Goal: Task Accomplishment & Management: Use online tool/utility

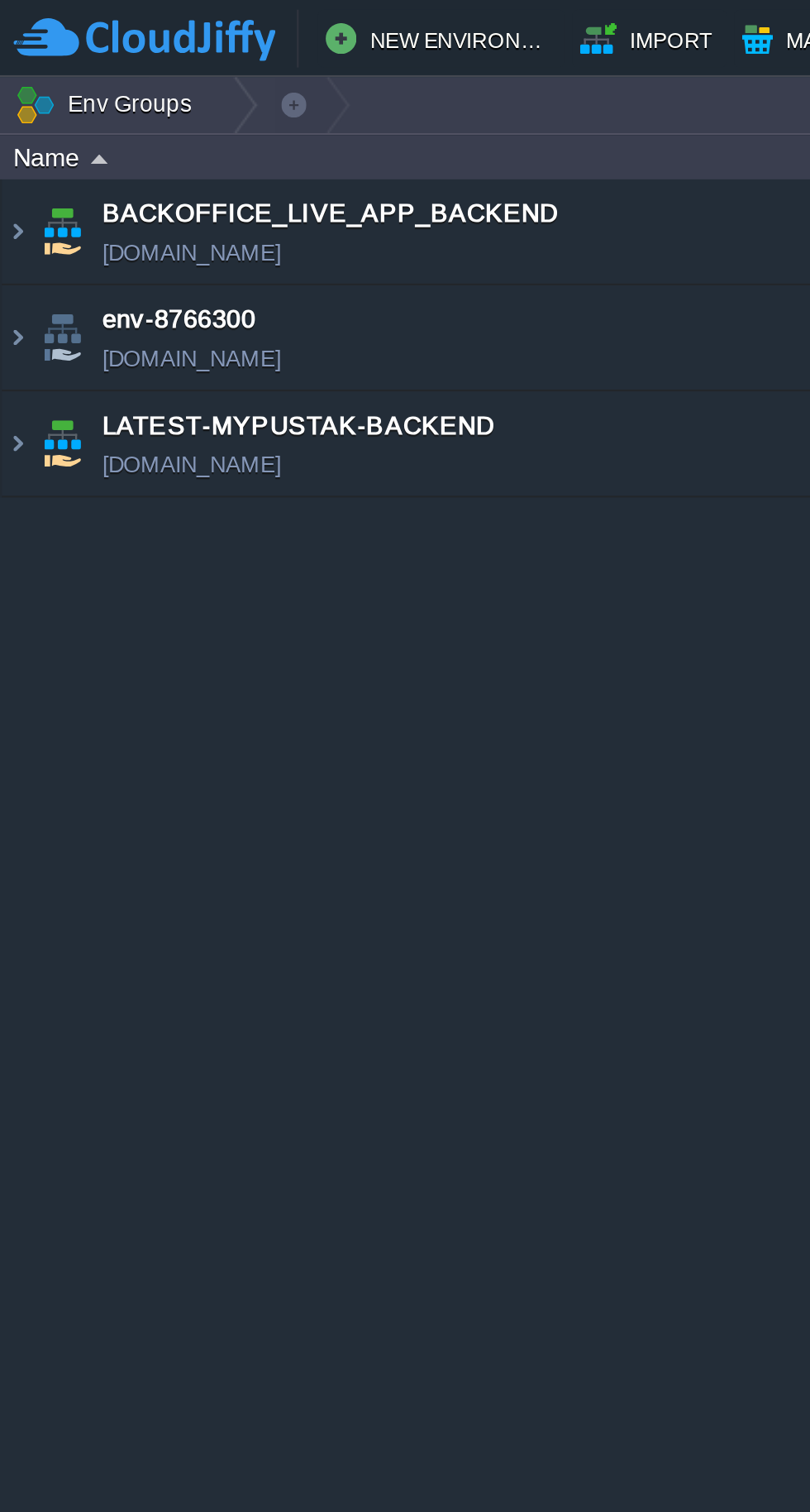
click at [10, 196] on img at bounding box center [8, 189] width 13 height 44
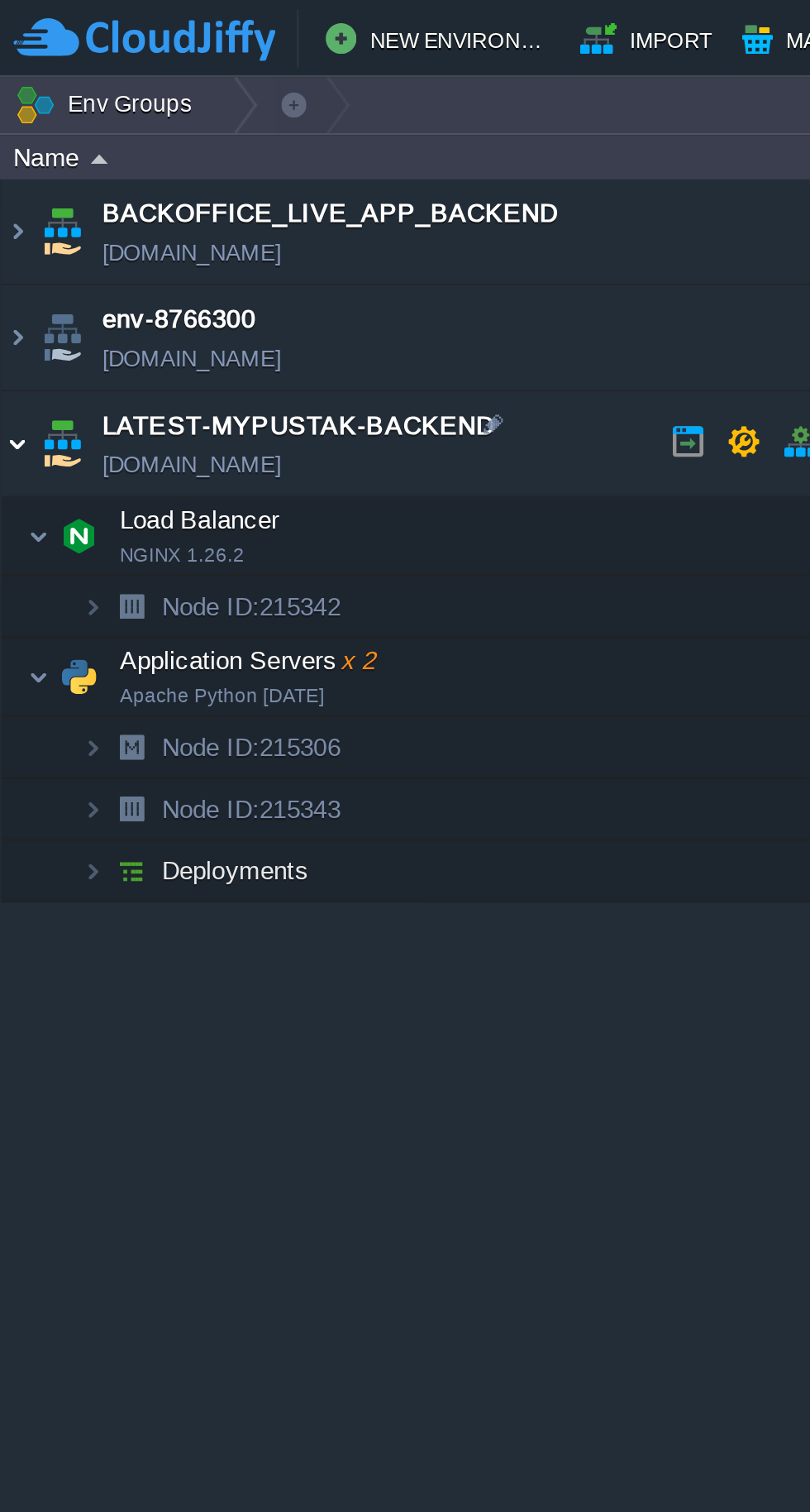
click at [19, 288] on img at bounding box center [17, 290] width 10 height 33
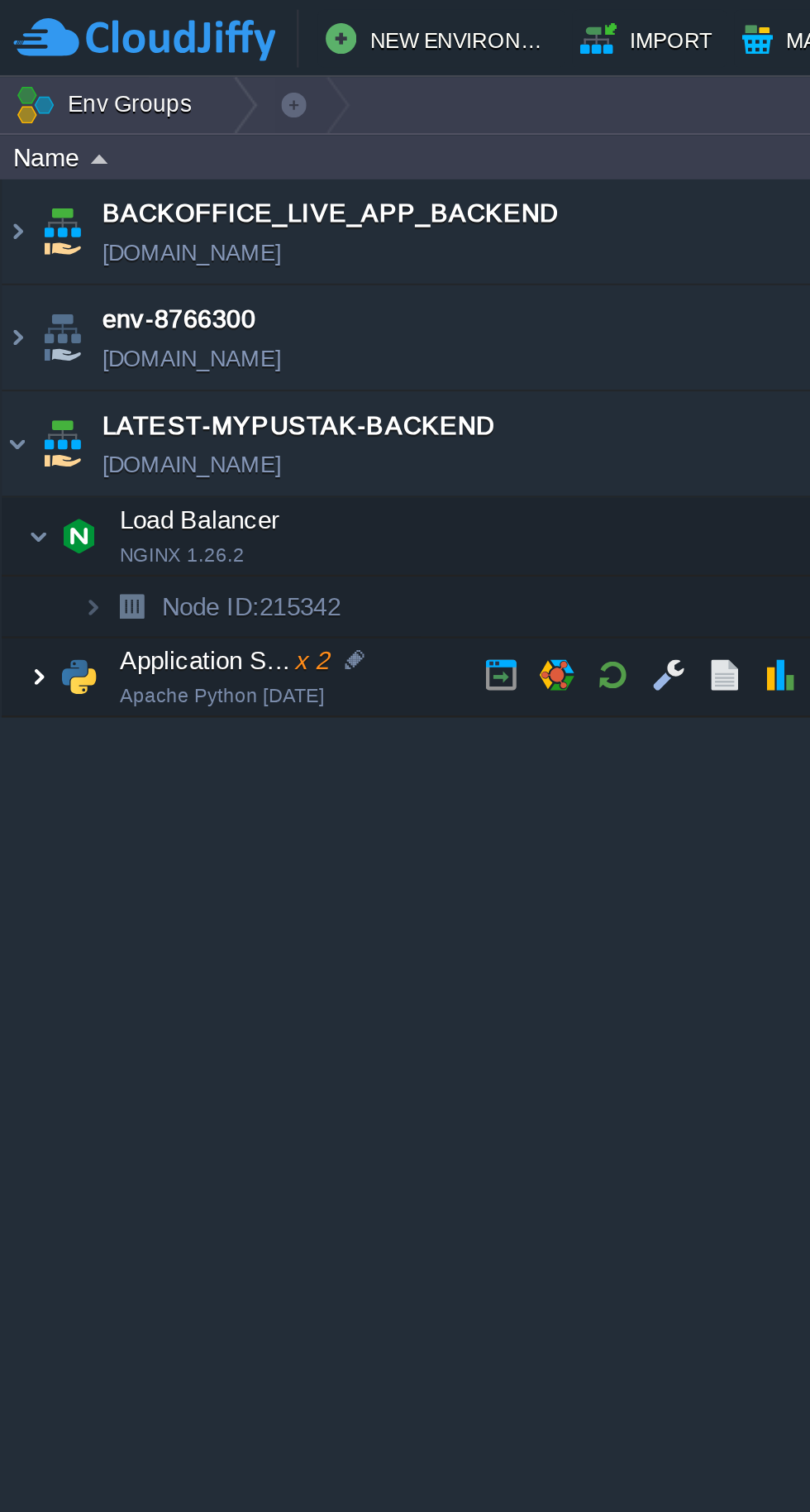
click at [13, 291] on img at bounding box center [17, 290] width 10 height 33
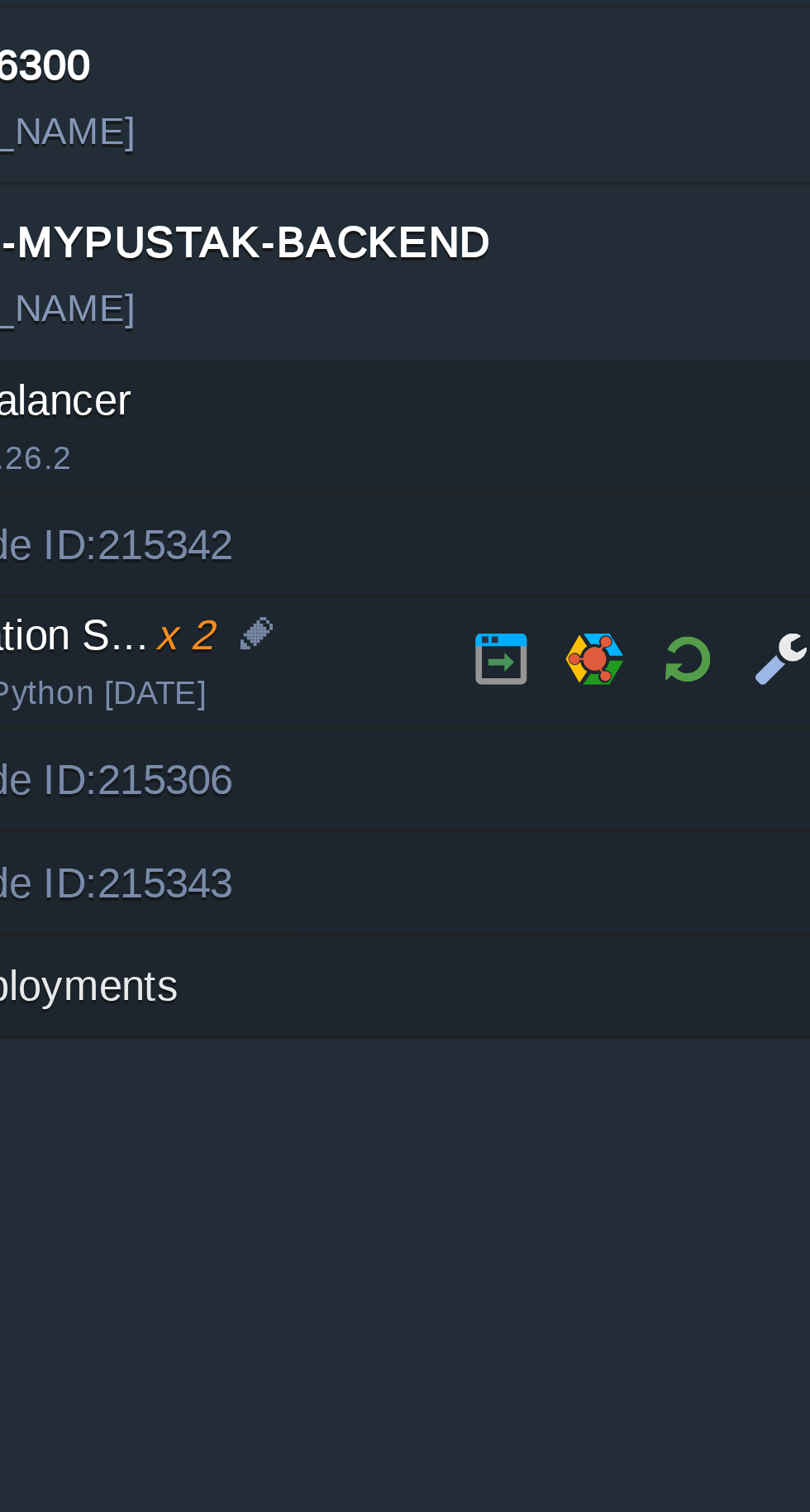
click at [262, 287] on button "button" at bounding box center [263, 290] width 15 height 15
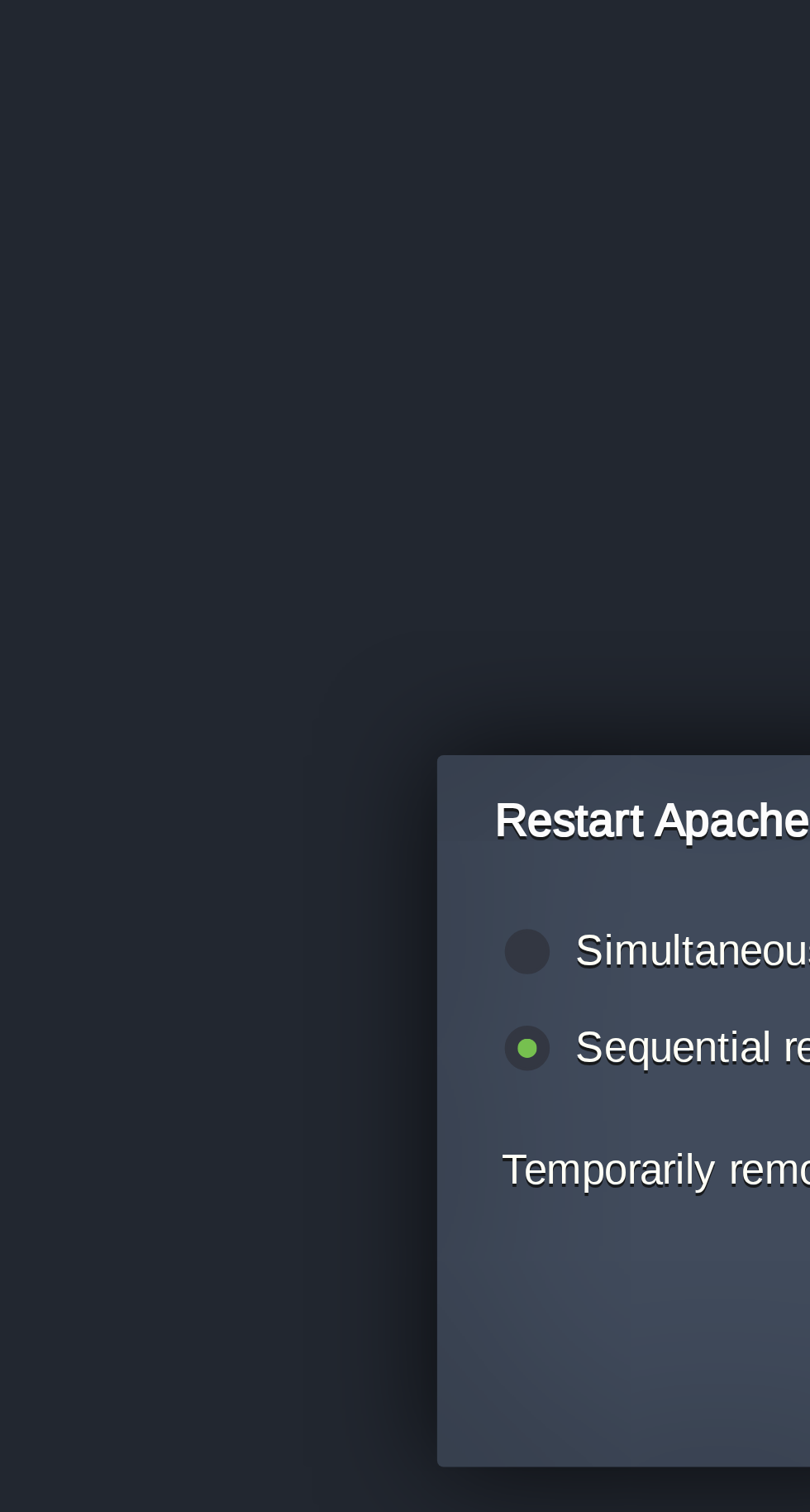
click at [234, 724] on label "Simultaneous restart (i.e. all together)" at bounding box center [322, 728] width 178 height 13
click at [224, 725] on input "radio" at bounding box center [220, 730] width 11 height 11
radio input "true"
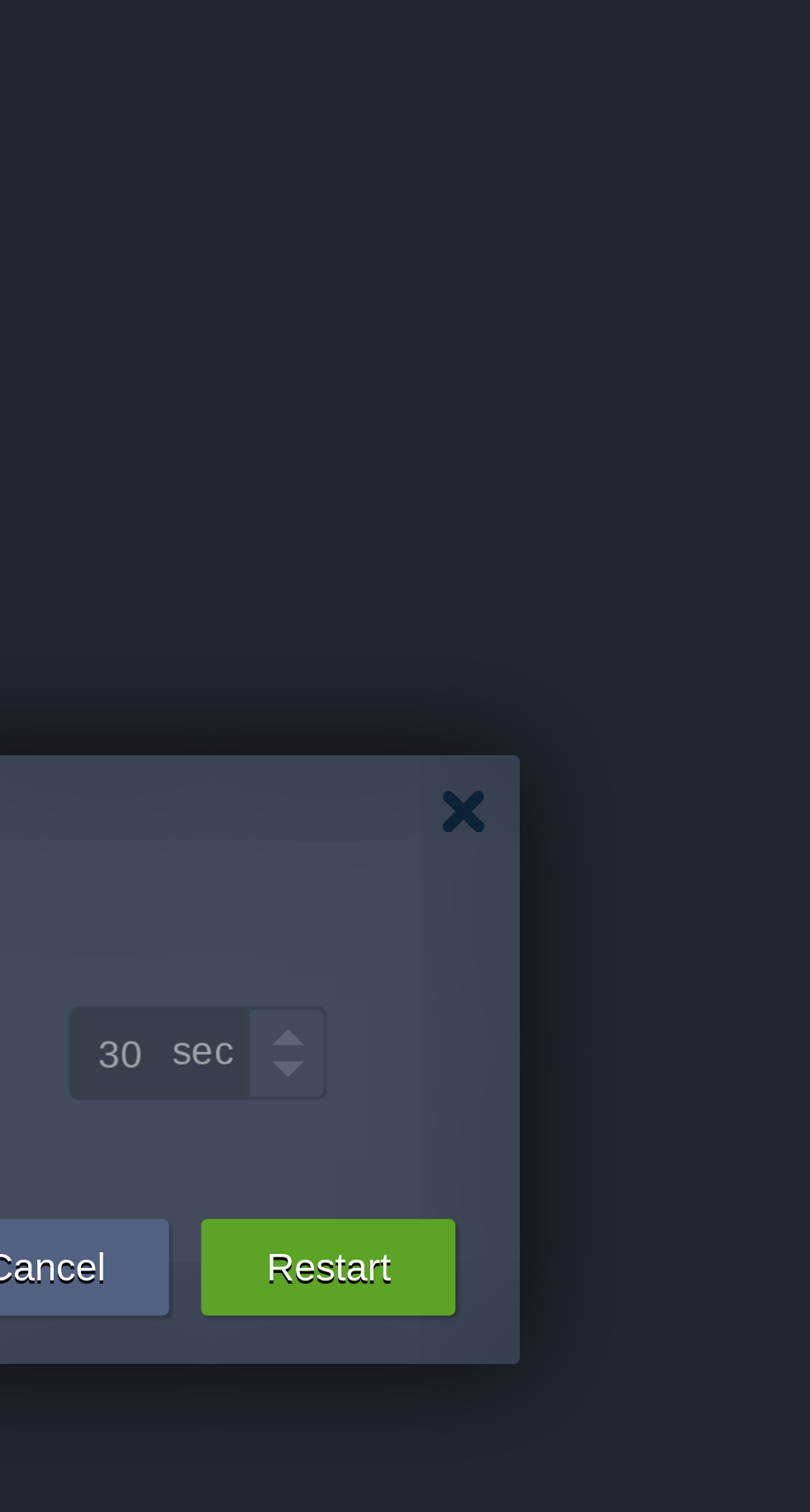
click at [560, 811] on button "Restart" at bounding box center [562, 809] width 32 height 17
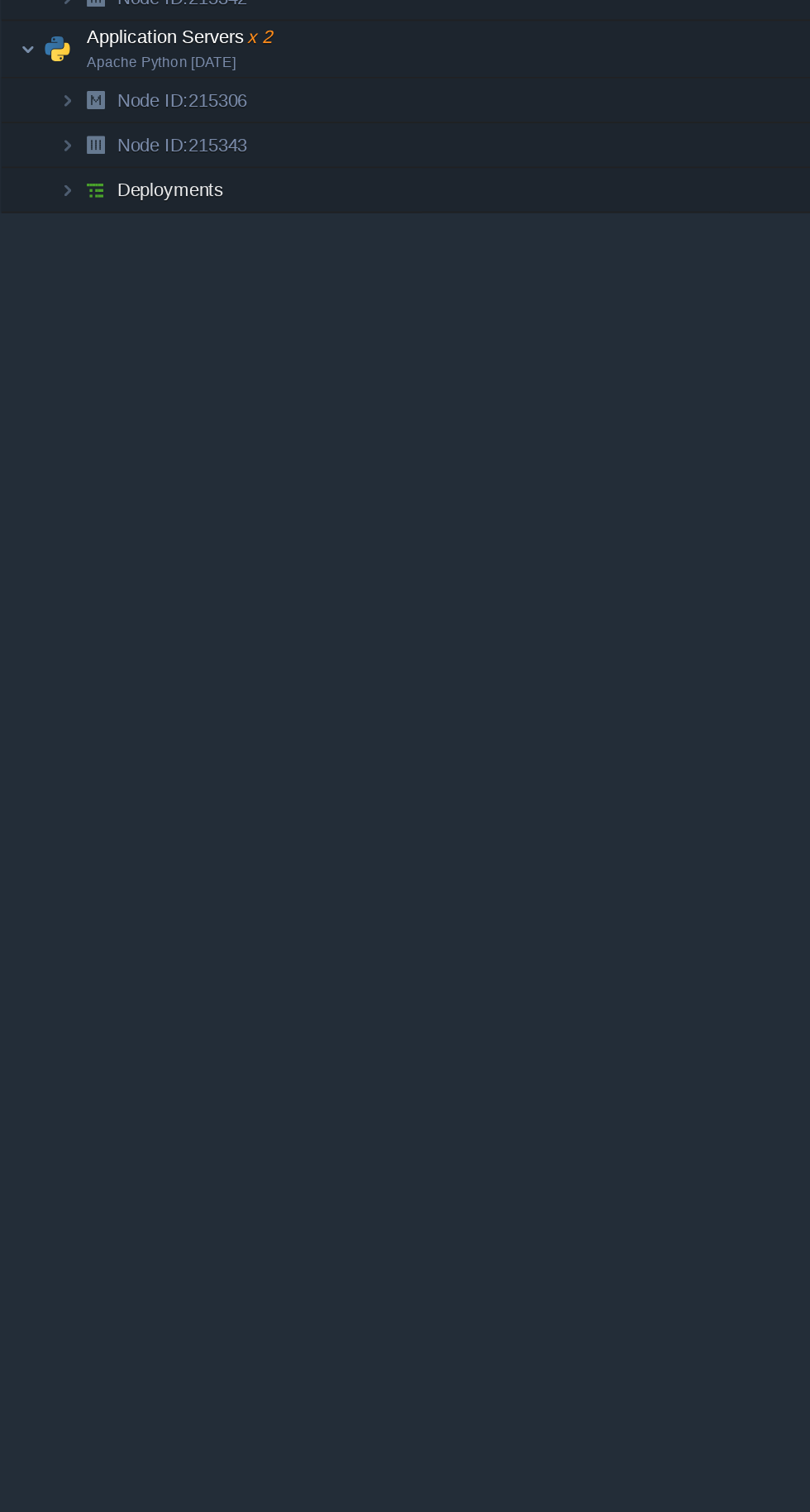
click at [13, 707] on div "BACKOFFICE_LIVE_APP_BACKEND [DOMAIN_NAME] Running mukul.meri + Add to Env Group…" at bounding box center [405, 678] width 810 height 1202
